Goal: Task Accomplishment & Management: Manage account settings

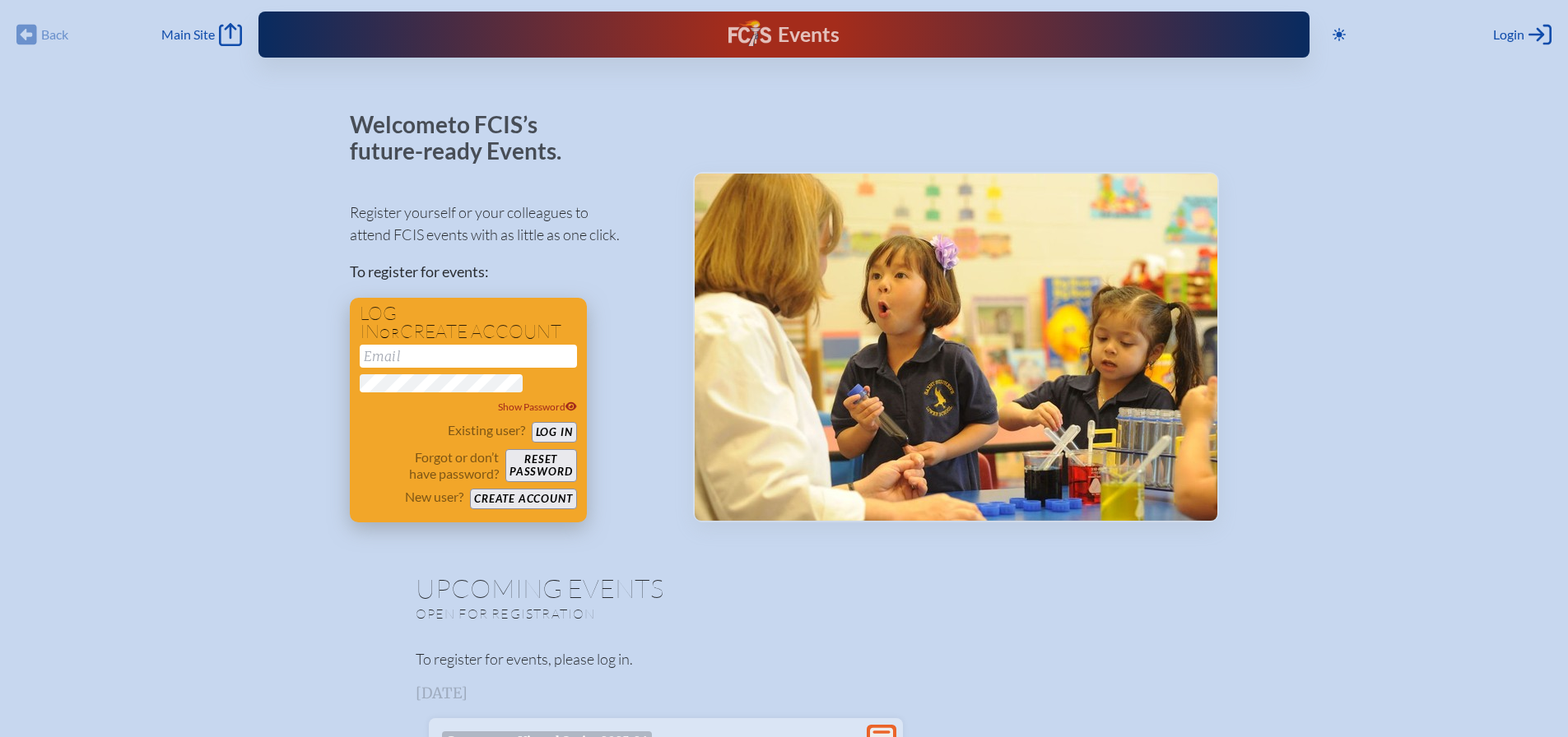
click at [516, 345] on input "email" at bounding box center [468, 356] width 217 height 23
type input "[EMAIL_ADDRESS][DOMAIN_NAME]"
click at [577, 422] on button "Log in" at bounding box center [555, 432] width 45 height 21
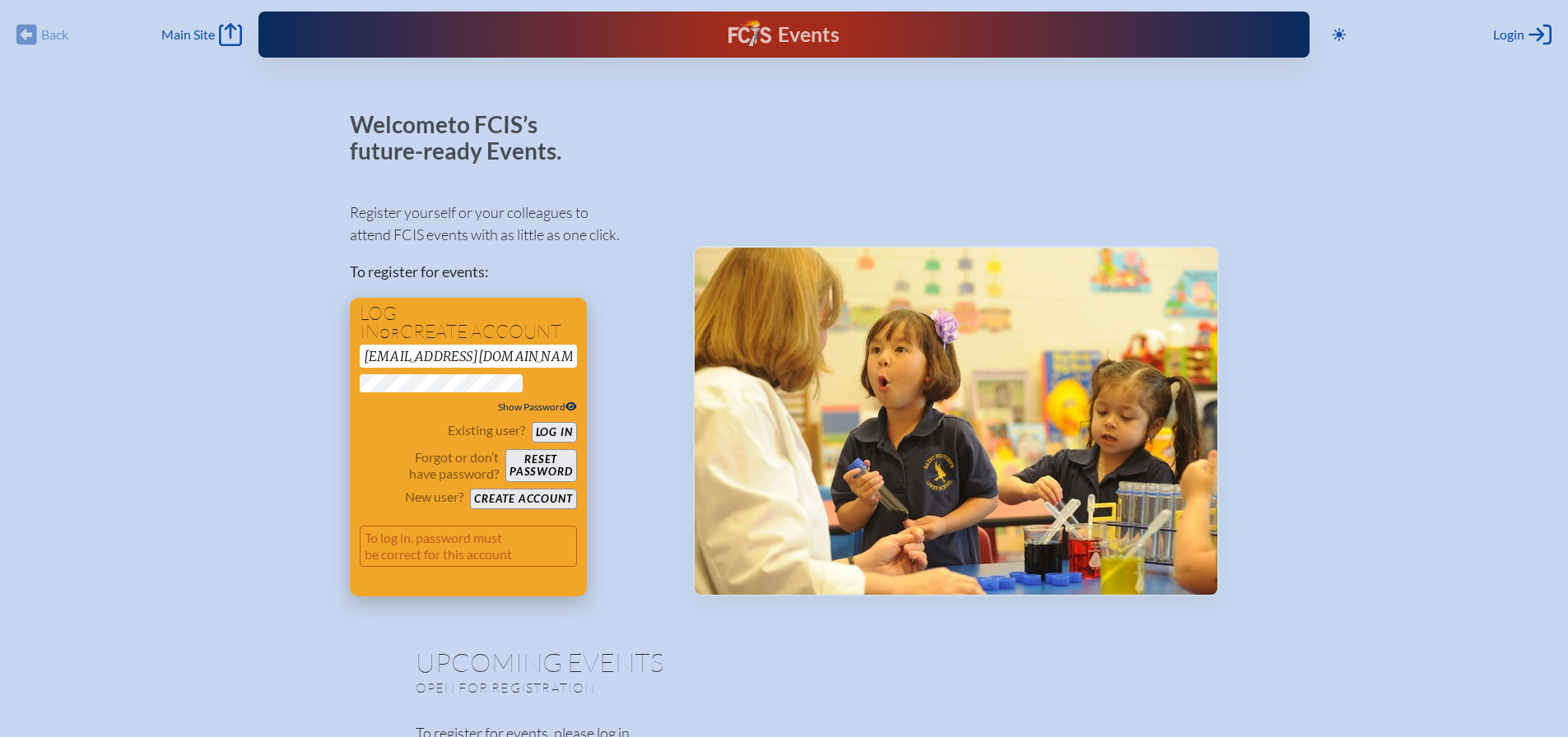
click at [577, 402] on icon at bounding box center [571, 407] width 12 height 9
click at [744, 168] on div at bounding box center [956, 354] width 526 height 485
click at [577, 422] on button "Log in" at bounding box center [555, 432] width 45 height 21
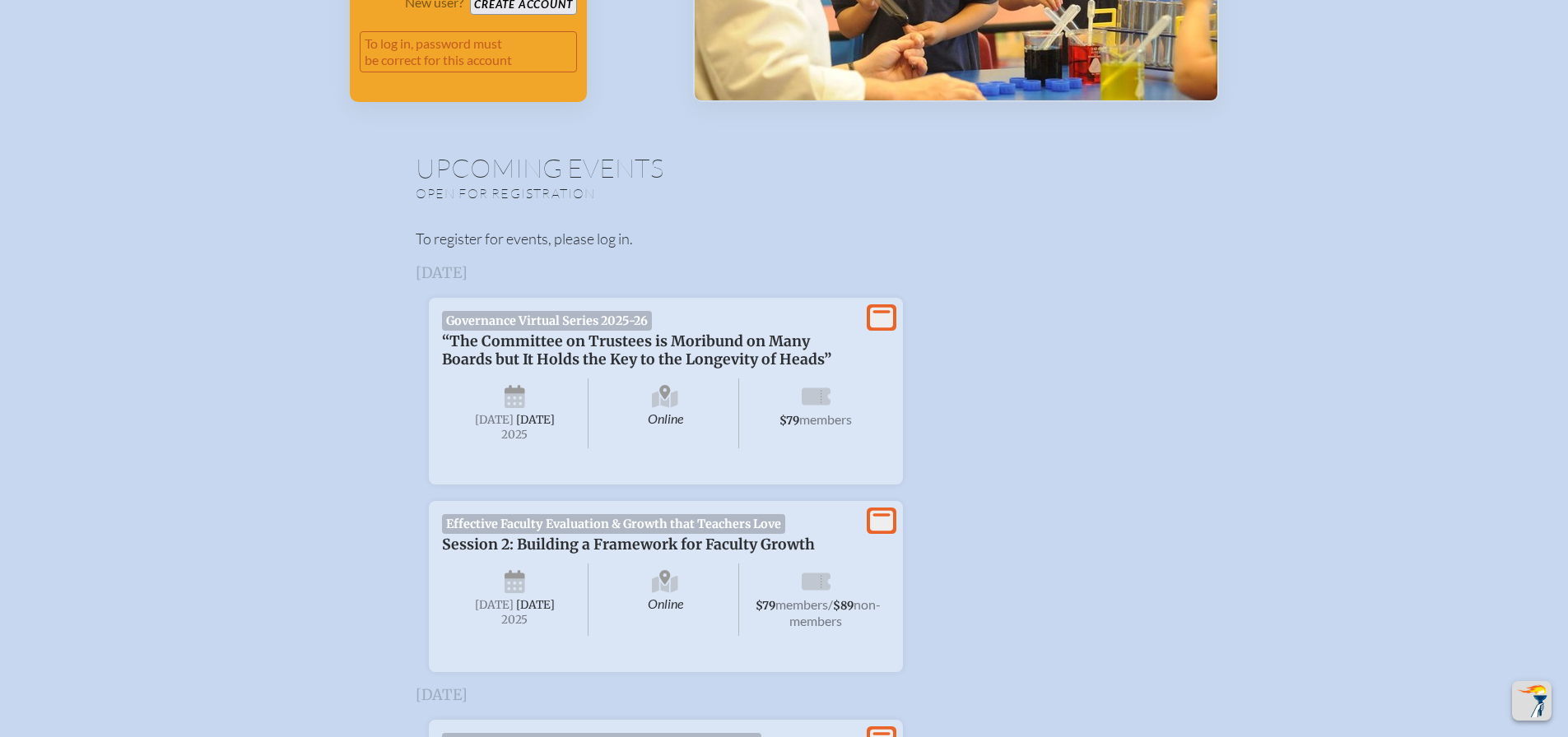
scroll to position [494, 0]
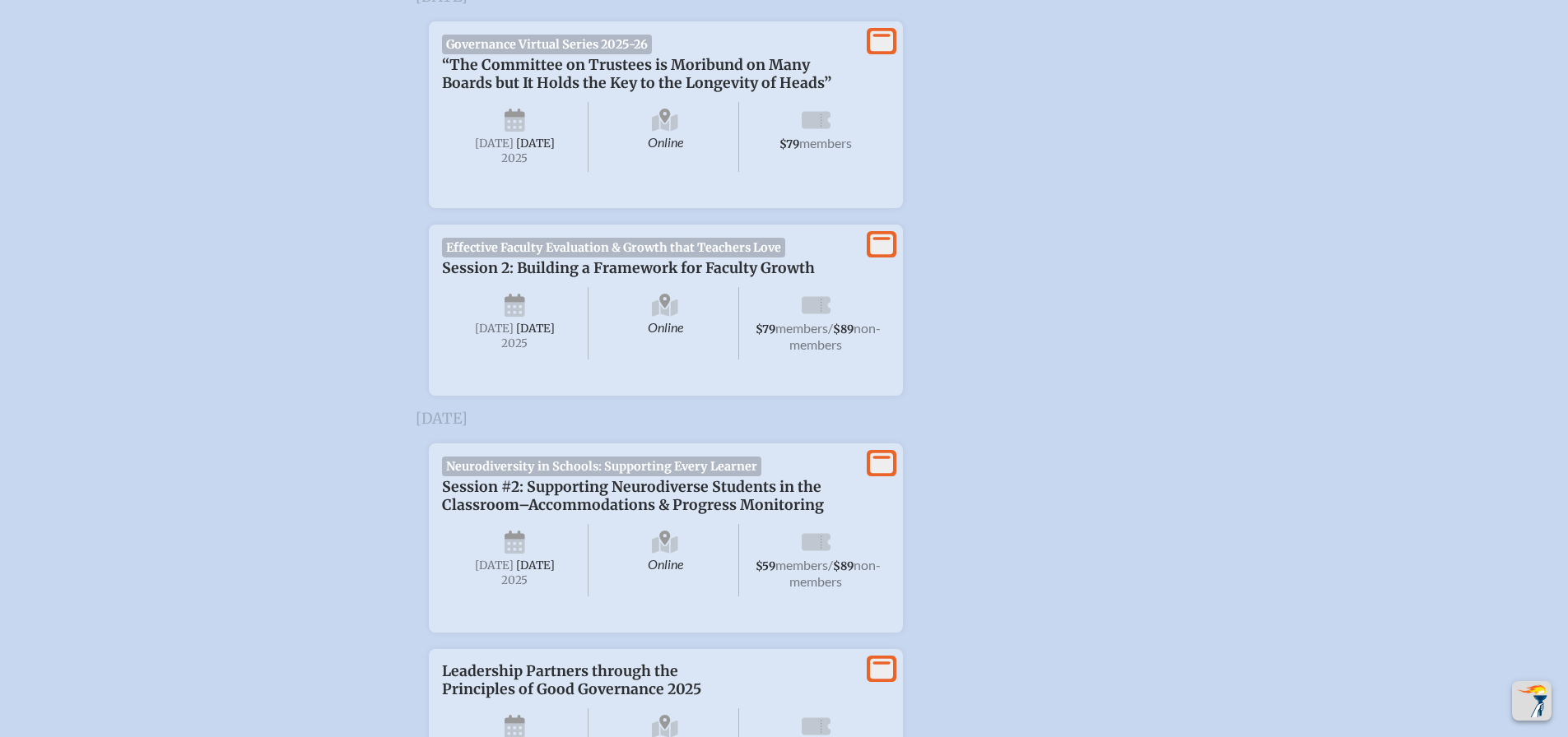
scroll to position [740, 0]
